Goal: Task Accomplishment & Management: Complete application form

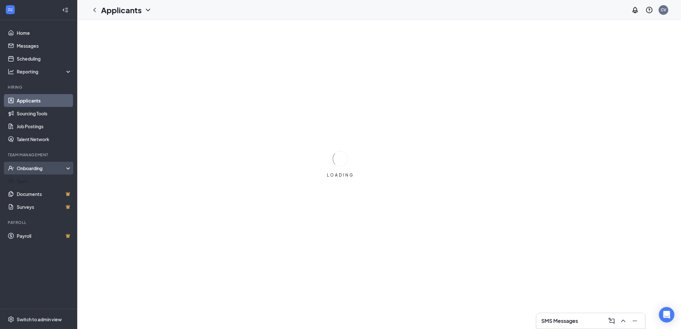
click at [41, 173] on div "Onboarding" at bounding box center [38, 168] width 77 height 13
click at [44, 185] on link "Overview" at bounding box center [44, 180] width 55 height 13
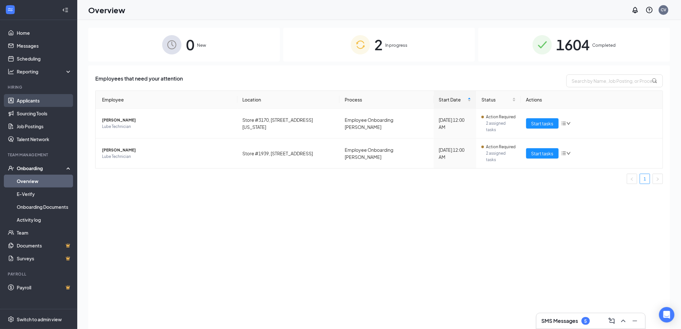
click at [36, 99] on link "Applicants" at bounding box center [44, 100] width 55 height 13
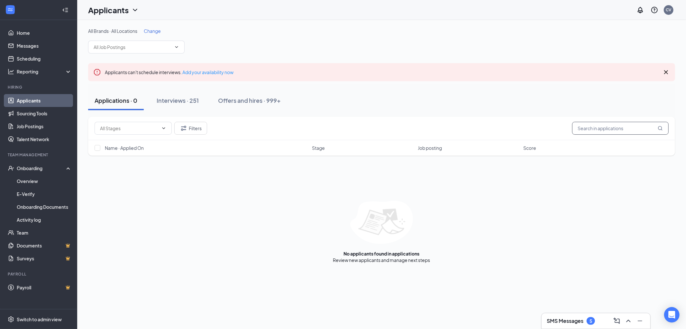
click at [618, 132] on input "text" at bounding box center [620, 128] width 97 height 13
type input "[PERSON_NAME]"
click at [599, 131] on input "[PERSON_NAME]" at bounding box center [620, 128] width 97 height 13
click at [261, 102] on div "Offers and hires · 27 / 999+" at bounding box center [273, 100] width 74 height 8
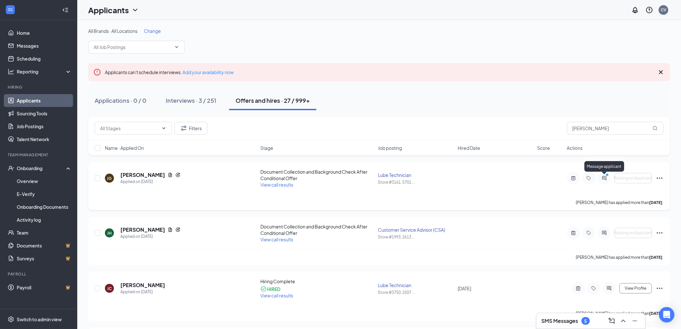
click at [606, 178] on icon "ActiveChat" at bounding box center [604, 177] width 8 height 5
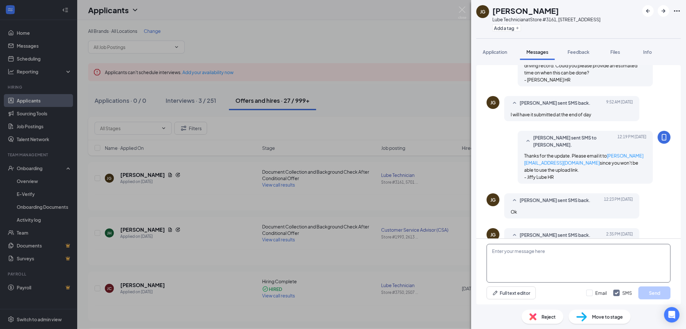
scroll to position [325, 0]
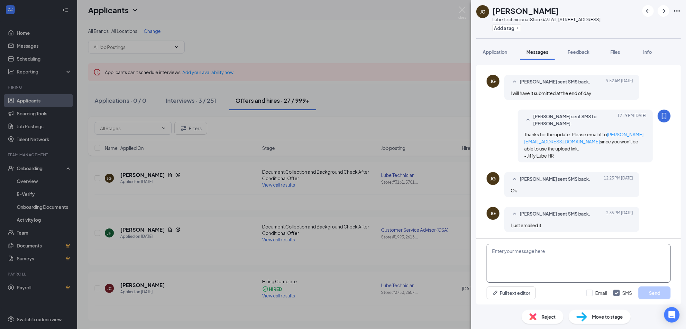
click at [547, 264] on textarea at bounding box center [579, 263] width 184 height 39
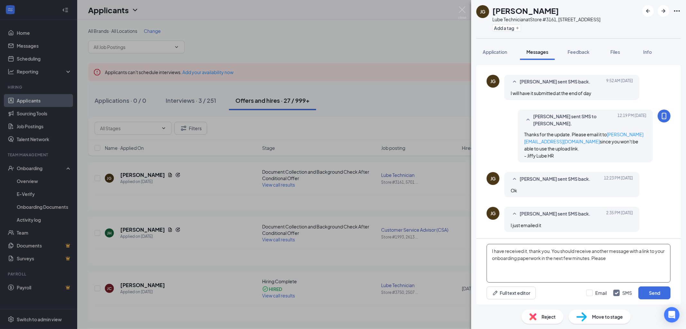
drag, startPoint x: 638, startPoint y: 258, endPoint x: 563, endPoint y: 250, distance: 75.1
click at [563, 250] on textarea "I have received it, thank you. You should receive another message with a link t…" at bounding box center [579, 263] width 184 height 39
click at [615, 261] on textarea "I have received it, thank you. You should receive another message with a link t…" at bounding box center [579, 263] width 184 height 39
click at [638, 258] on textarea "I have received it, thank you. You should receive another message with a link t…" at bounding box center [579, 263] width 184 height 39
type textarea "I have received it, thank you. You should receive another message with a link t…"
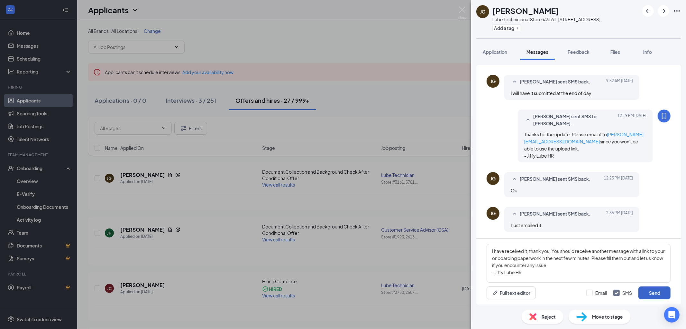
click at [649, 293] on button "Send" at bounding box center [655, 292] width 32 height 13
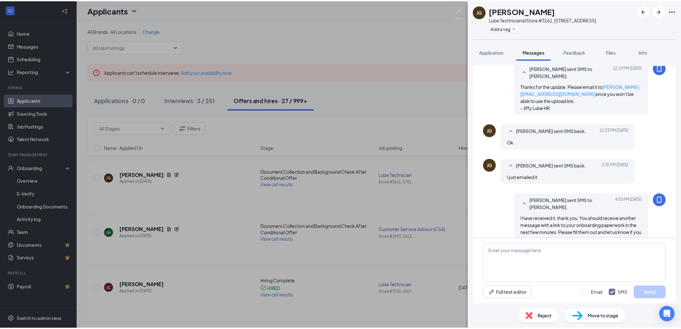
scroll to position [388, 0]
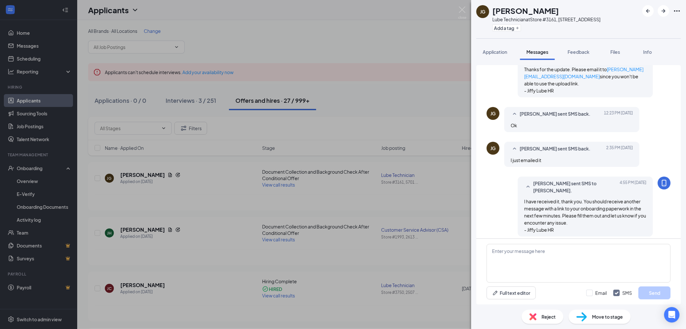
click at [601, 319] on span "Move to stage" at bounding box center [607, 316] width 31 height 7
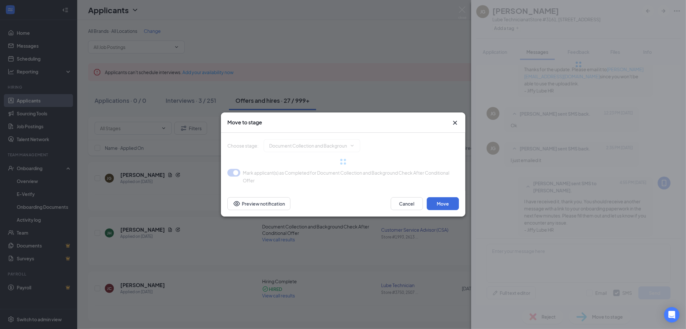
type input "Hiring Complete (final stage)"
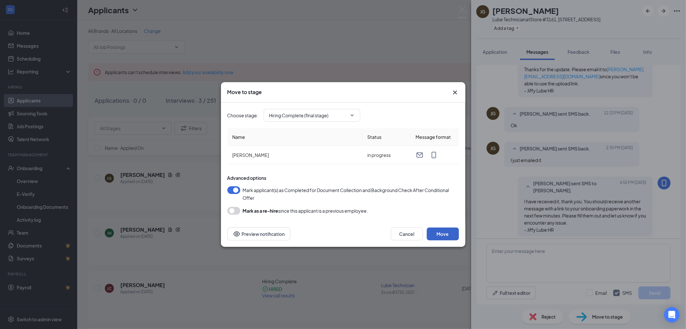
click at [441, 233] on button "Move" at bounding box center [443, 233] width 32 height 13
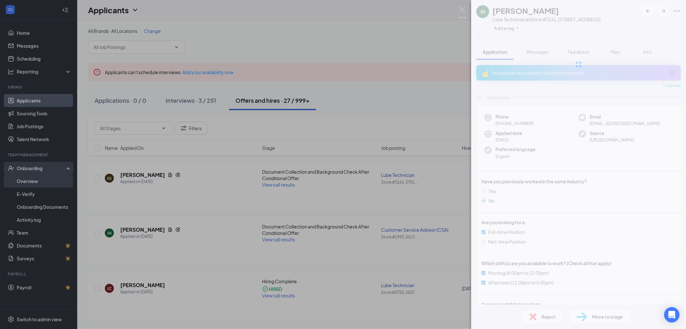
click at [47, 184] on div "[PERSON_NAME] Lube Technician at Store [STREET_ADDRESS] Add a tag Application M…" at bounding box center [343, 164] width 686 height 329
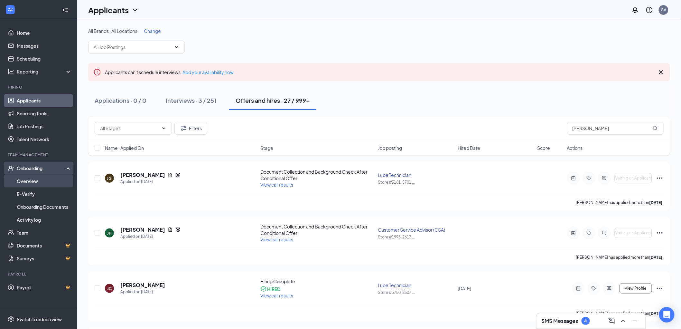
click at [19, 183] on link "Overview" at bounding box center [44, 180] width 55 height 13
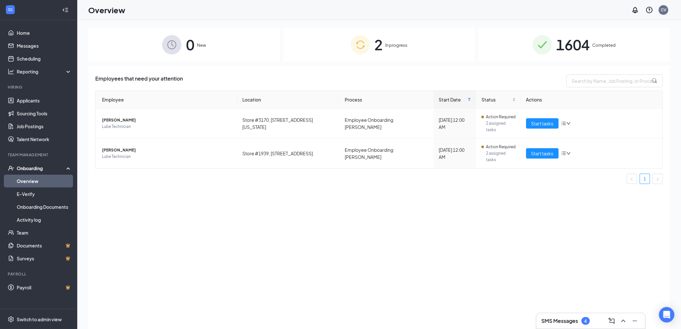
click at [136, 46] on div "0 New" at bounding box center [184, 45] width 192 height 34
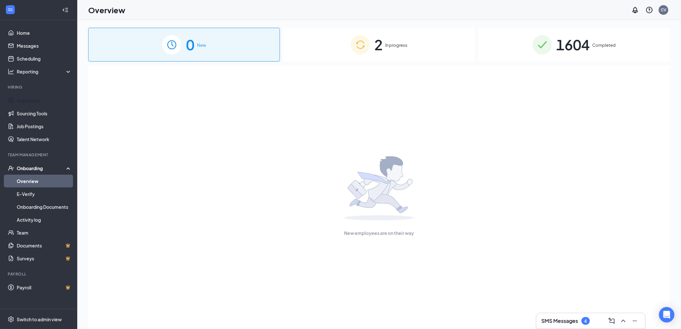
drag, startPoint x: 43, startPoint y: 102, endPoint x: 76, endPoint y: 101, distance: 33.5
click at [43, 102] on link "Applicants" at bounding box center [44, 100] width 55 height 13
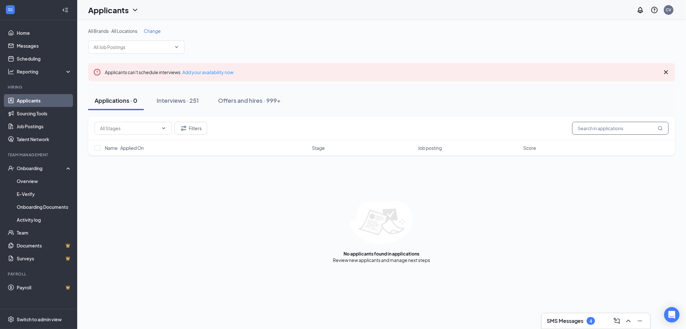
click at [607, 122] on input "text" at bounding box center [620, 128] width 97 height 13
type input "[PERSON_NAME]"
click at [295, 111] on div "Applications · 0 / 0 Interviews · 3 / 251 Offers and hires · 27 / 999+" at bounding box center [381, 100] width 587 height 32
click at [300, 94] on button "Offers and hires · 27 / 999+" at bounding box center [272, 100] width 87 height 19
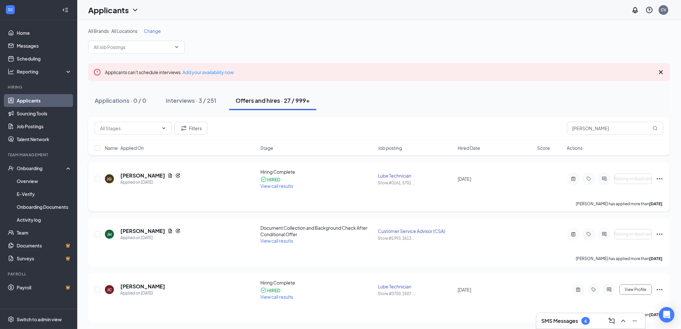
click at [661, 178] on icon "Ellipses" at bounding box center [660, 179] width 8 height 8
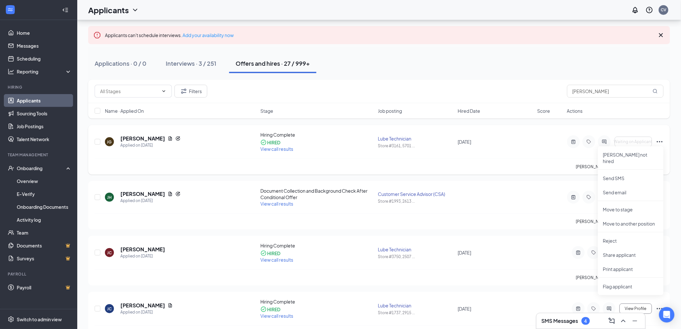
scroll to position [36, 0]
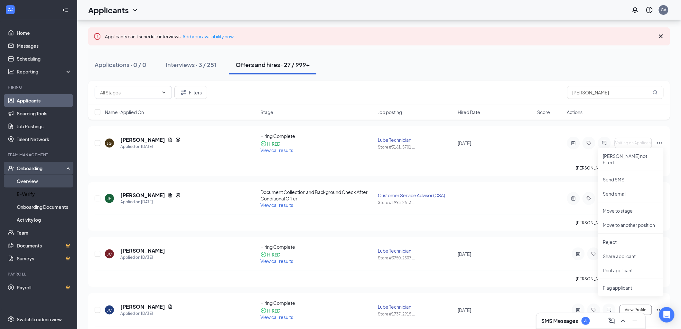
click at [51, 181] on link "Overview" at bounding box center [44, 180] width 55 height 13
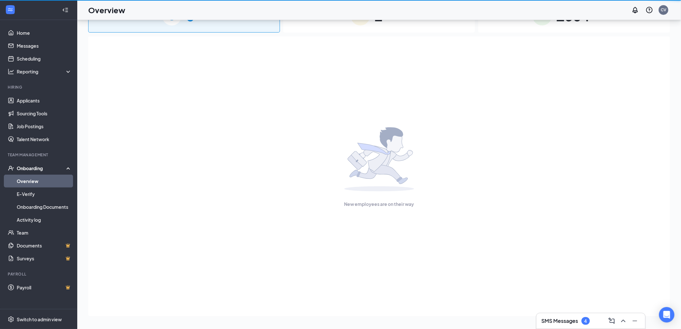
scroll to position [29, 0]
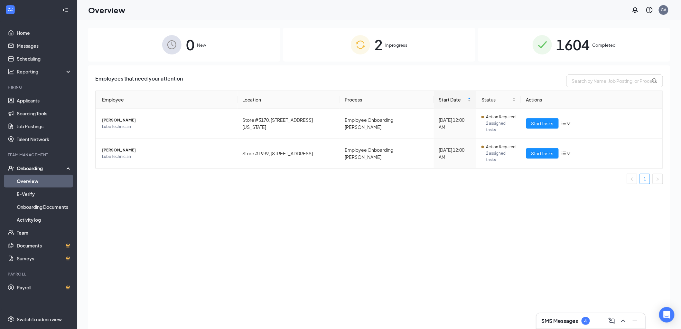
click at [218, 49] on div "0 New" at bounding box center [184, 45] width 192 height 34
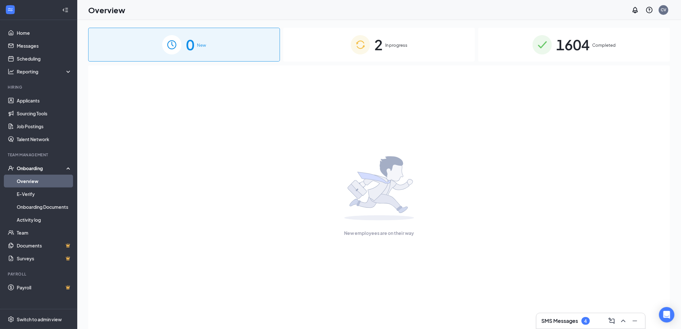
click at [365, 35] on div "2 In progress" at bounding box center [379, 45] width 192 height 34
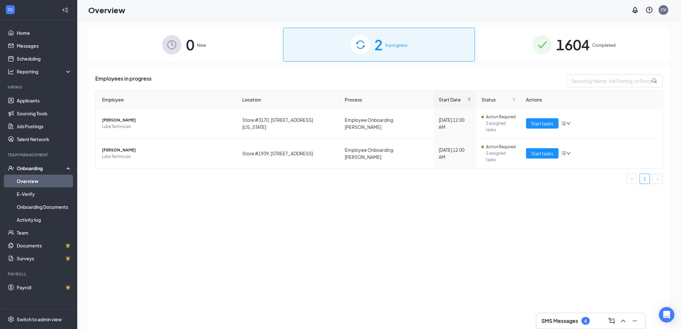
drag, startPoint x: 199, startPoint y: 274, endPoint x: 184, endPoint y: 269, distance: 15.7
click at [199, 275] on div "Employees in progress Employee Location Process Start Date Status Actions [PERS…" at bounding box center [379, 204] width 582 height 279
click at [39, 100] on link "Applicants" at bounding box center [44, 100] width 55 height 13
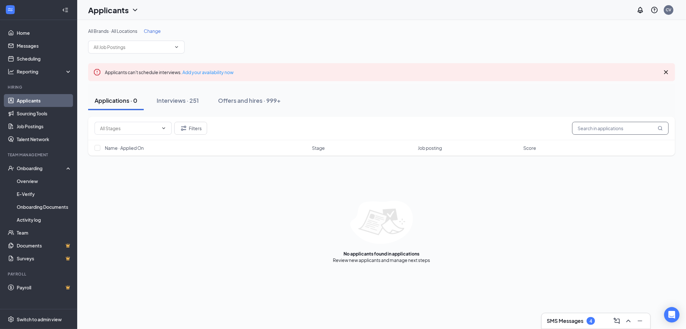
click at [580, 130] on input "text" at bounding box center [620, 128] width 97 height 13
type input "[PERSON_NAME]"
click at [290, 106] on button "Offers and hires · 27 / 999+" at bounding box center [272, 100] width 87 height 19
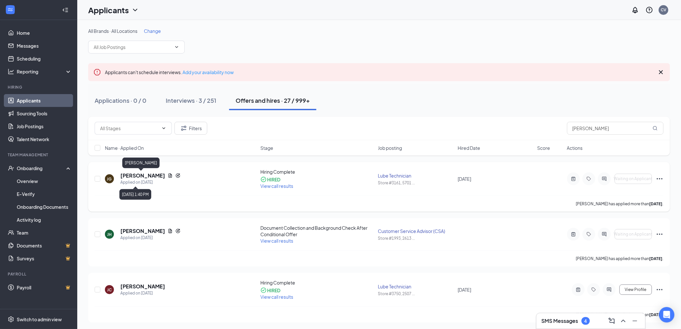
click at [139, 176] on h5 "[PERSON_NAME]" at bounding box center [142, 175] width 45 height 7
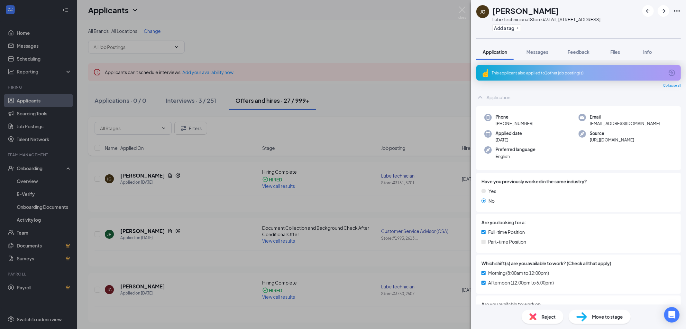
click at [658, 72] on div "This applicant also applied to 1 other job posting(s)" at bounding box center [578, 72] width 172 height 5
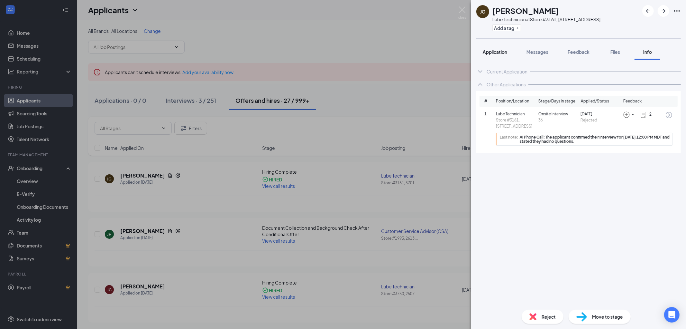
click at [493, 55] on button "Application" at bounding box center [495, 52] width 37 height 16
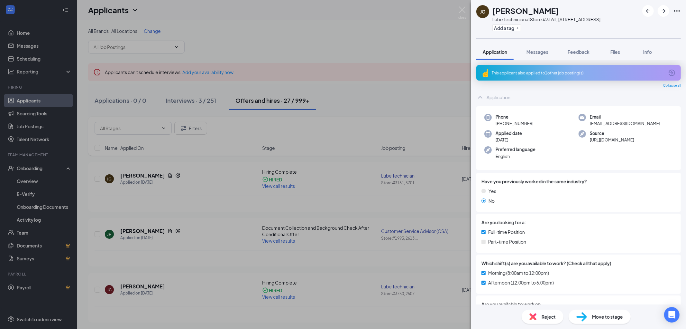
click at [601, 317] on span "Move to stage" at bounding box center [607, 316] width 31 height 7
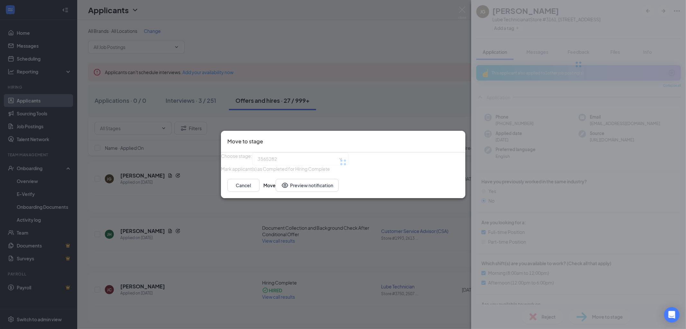
type input "Hiring Complete (current stage)"
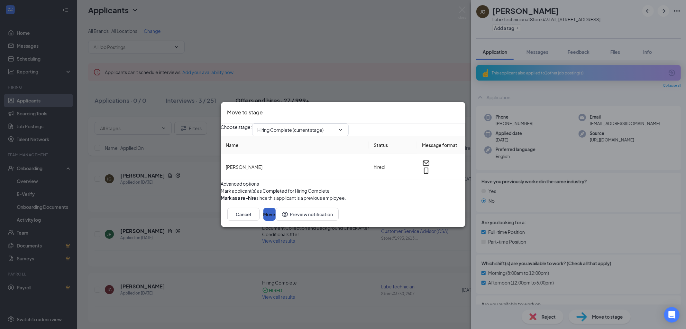
click at [276, 220] on button "Move" at bounding box center [270, 214] width 12 height 13
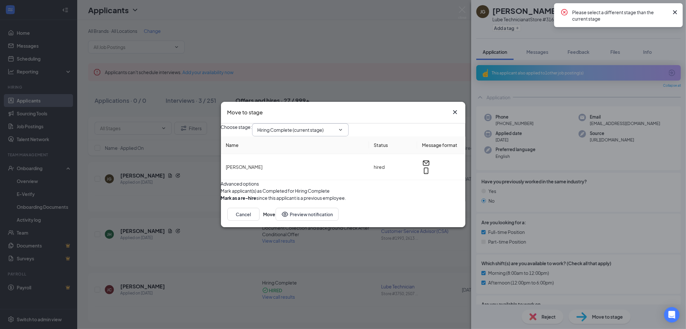
click at [324, 125] on span "Hiring Complete (current stage)" at bounding box center [300, 129] width 97 height 13
click at [328, 126] on input "Hiring Complete (current stage)" at bounding box center [297, 129] width 78 height 7
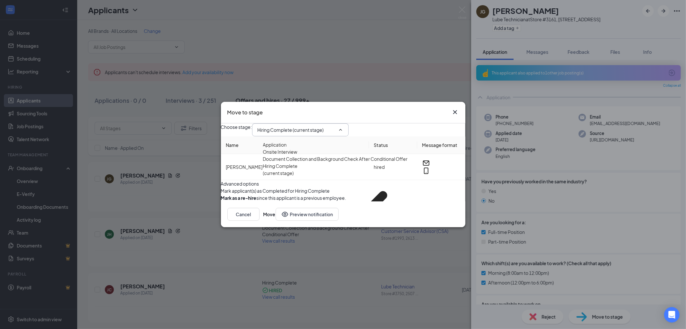
click at [364, 79] on div "Move to stage Choose stage : Hiring Complete (current stage) Application Onsite…" at bounding box center [343, 164] width 686 height 329
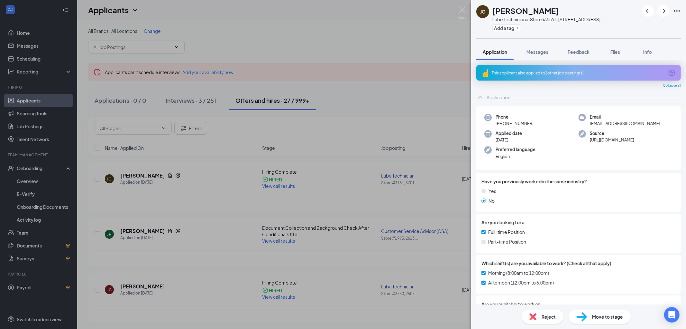
click at [532, 51] on span "Messages" at bounding box center [538, 52] width 22 height 6
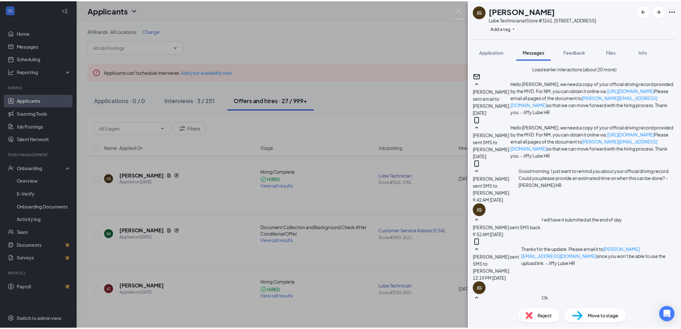
scroll to position [327, 0]
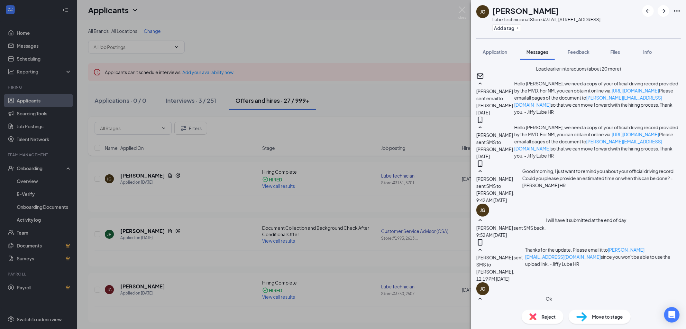
click at [680, 11] on icon "Ellipses" at bounding box center [677, 10] width 6 height 1
drag, startPoint x: 380, startPoint y: 68, endPoint x: 395, endPoint y: 97, distance: 33.1
click at [380, 68] on div "[PERSON_NAME] Lube Technician at Store [STREET_ADDRESS] Add a tag Application M…" at bounding box center [343, 164] width 686 height 329
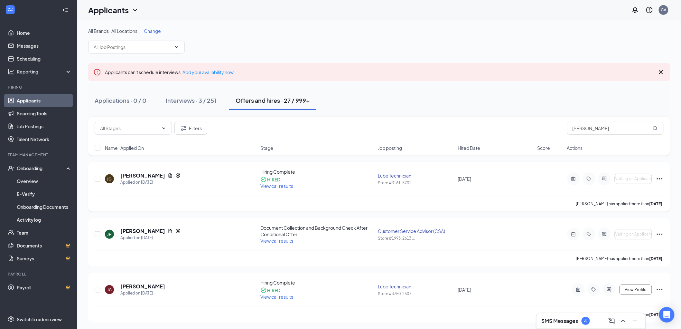
click at [264, 181] on icon "CheckmarkCircle" at bounding box center [263, 179] width 6 height 6
click at [43, 217] on link "Activity log" at bounding box center [44, 219] width 55 height 13
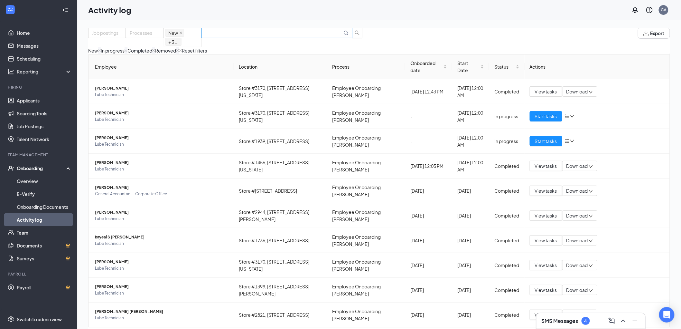
click at [324, 36] on input "text" at bounding box center [273, 32] width 137 height 7
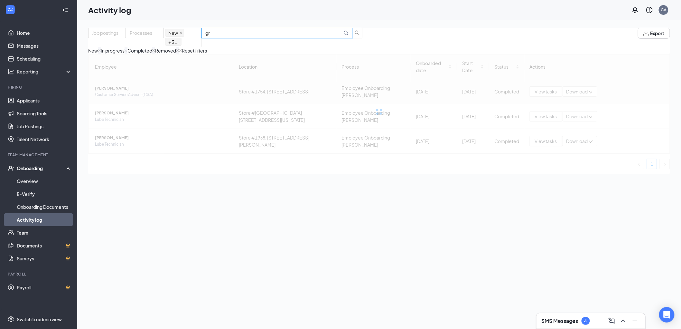
type input "g"
type input "j"
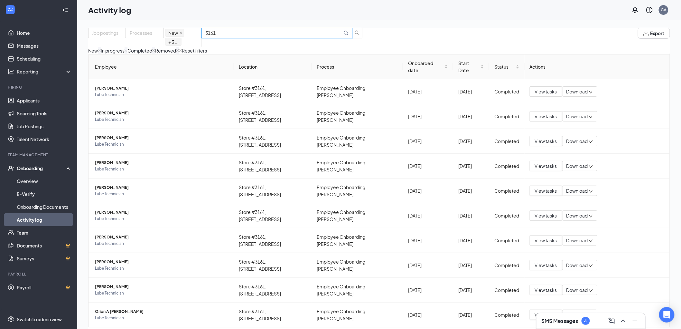
type input "3161"
click at [26, 220] on link "Activity log" at bounding box center [44, 219] width 55 height 13
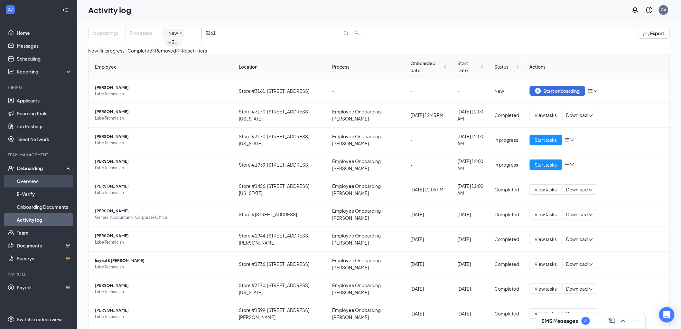
click at [35, 181] on link "Overview" at bounding box center [44, 180] width 55 height 13
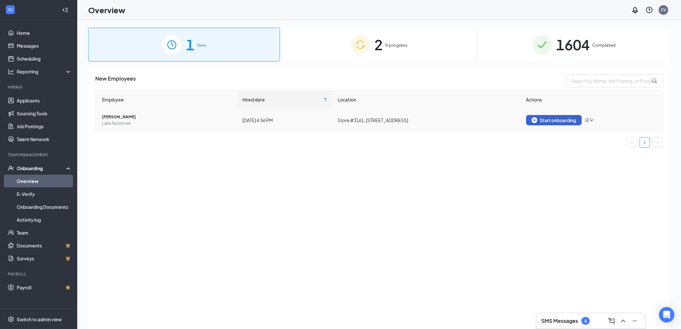
click at [553, 116] on button "Start onboarding" at bounding box center [554, 120] width 56 height 10
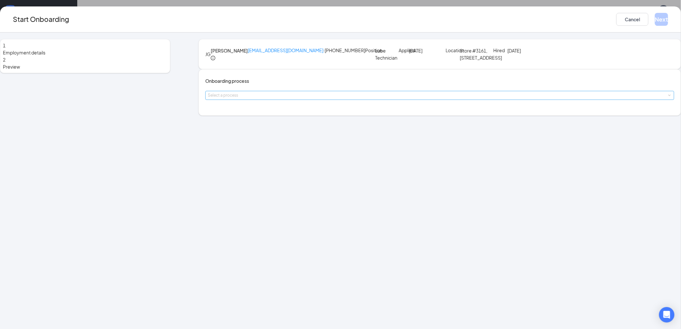
click at [321, 98] on div "Select a process" at bounding box center [438, 95] width 461 height 6
click at [306, 163] on span "Employee Onboarding [PERSON_NAME]" at bounding box center [295, 162] width 86 height 6
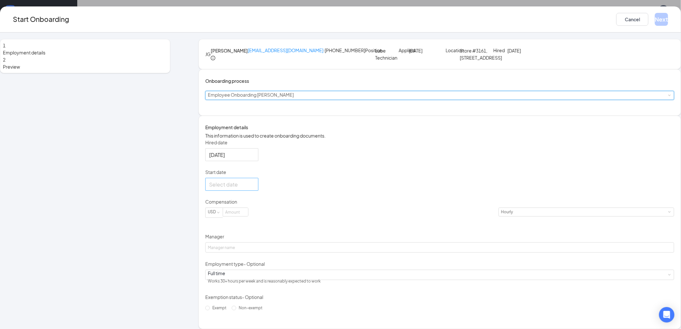
click at [285, 244] on form "Hired date [DATE] Start date Compensation USD [DEMOGRAPHIC_DATA] Manager Employ…" at bounding box center [439, 226] width 469 height 174
click at [281, 249] on form "Hired date [DATE] Start date Compensation USD [DEMOGRAPHIC_DATA] Manager Employ…" at bounding box center [439, 226] width 469 height 174
click at [258, 191] on div at bounding box center [231, 184] width 53 height 13
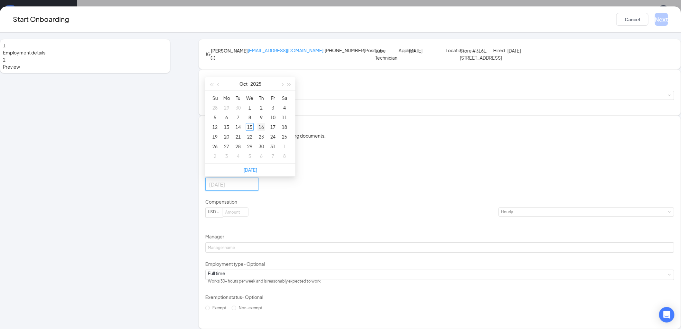
type input "[DATE]"
click at [265, 131] on div "16" at bounding box center [261, 127] width 8 height 8
click at [253, 159] on input "[DATE]" at bounding box center [231, 155] width 44 height 8
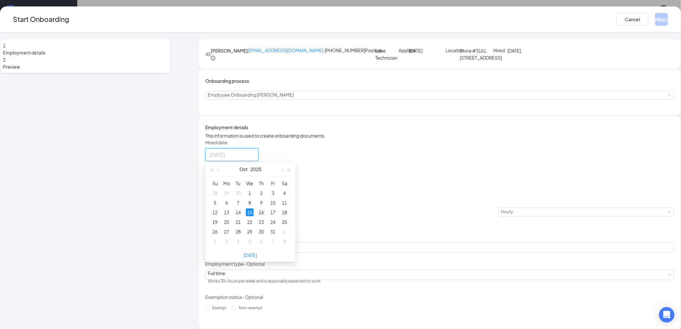
type input "[DATE]"
click at [265, 216] on div "16" at bounding box center [261, 212] width 8 height 8
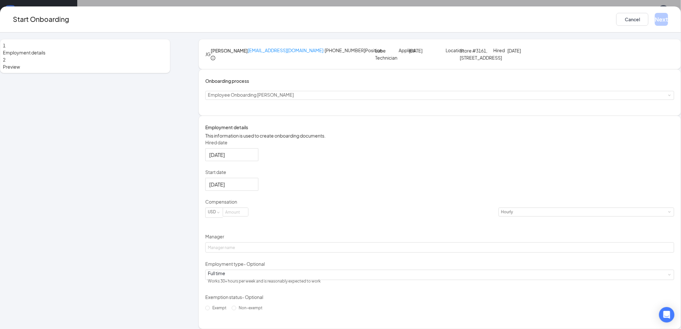
click at [292, 207] on div "Compensation" at bounding box center [439, 202] width 469 height 9
click at [248, 216] on input at bounding box center [235, 212] width 25 height 8
type input "12.5"
drag, startPoint x: 326, startPoint y: 287, endPoint x: 324, endPoint y: 291, distance: 3.9
click at [324, 253] on div "Manager" at bounding box center [439, 243] width 469 height 20
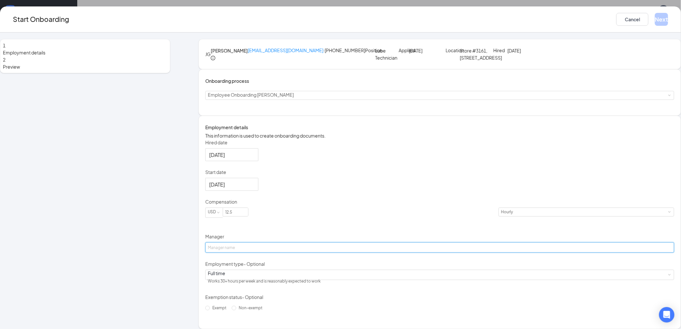
click at [324, 252] on input "Manager" at bounding box center [439, 247] width 469 height 10
type input "[PERSON_NAME]"
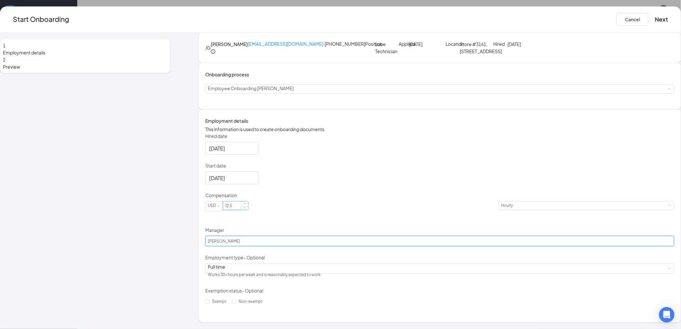
scroll to position [56, 0]
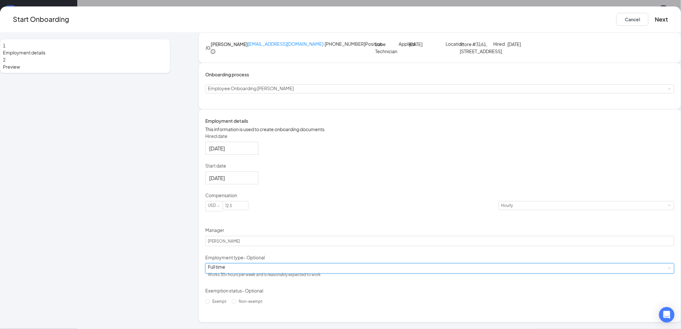
click at [296, 270] on div "Full time Works 30+ hours per week and is reasonably expected to work" at bounding box center [440, 268] width 464 height 10
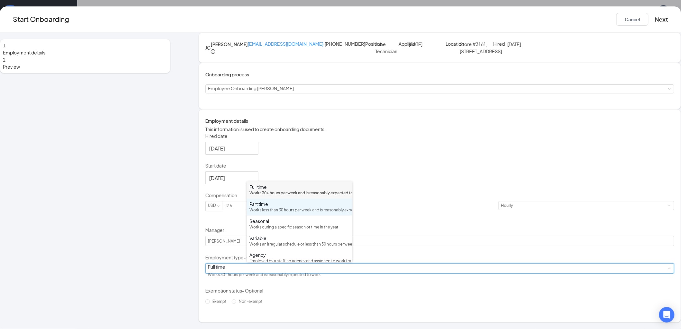
click at [274, 213] on div "Works less than 30 hours per week and is reasonably expected to work" at bounding box center [299, 210] width 100 height 6
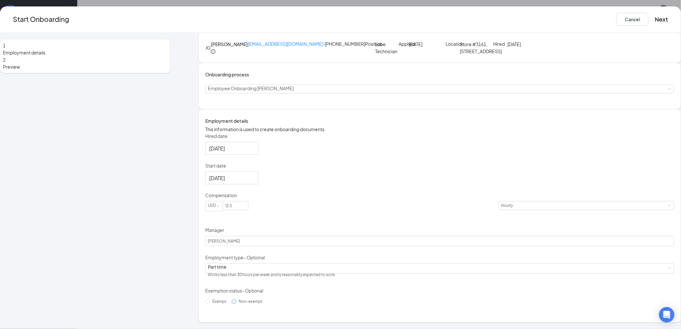
click at [265, 306] on label "Non-exempt" at bounding box center [248, 301] width 33 height 10
click at [236, 303] on input "Non-exempt" at bounding box center [234, 301] width 5 height 5
radio input "true"
click at [655, 20] on button "Next" at bounding box center [661, 19] width 13 height 13
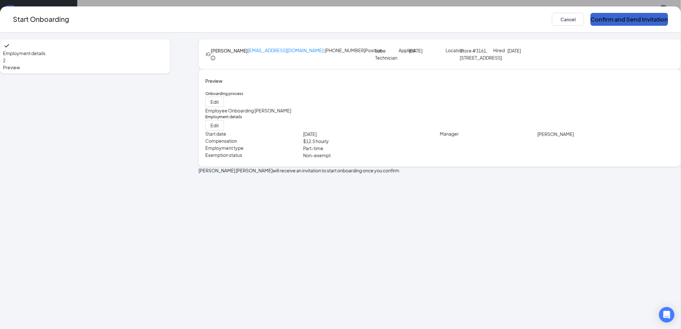
scroll to position [0, 0]
click at [590, 20] on button "Confirm and Send Invitation" at bounding box center [629, 19] width 78 height 13
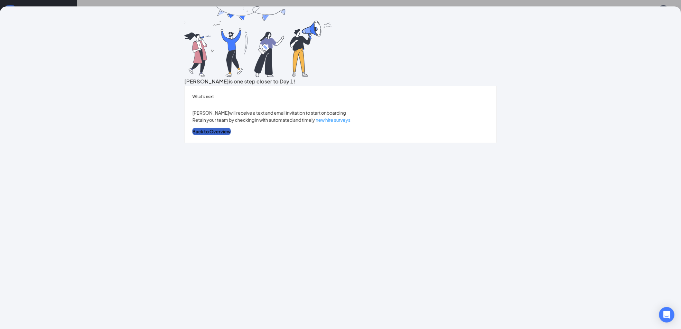
click at [231, 135] on button "Back to Overview" at bounding box center [211, 131] width 38 height 7
